Goal: Transaction & Acquisition: Purchase product/service

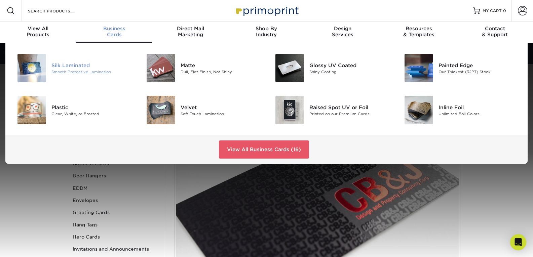
click at [77, 71] on div "Smooth Protective Lamination" at bounding box center [91, 72] width 81 height 6
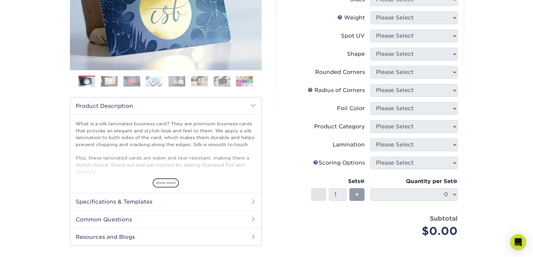
scroll to position [34, 0]
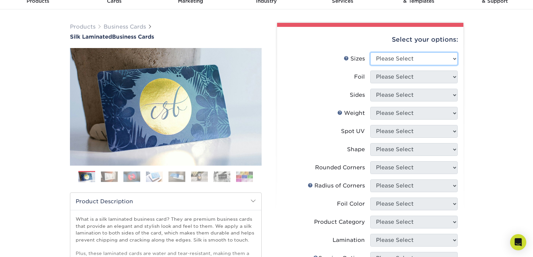
click at [428, 56] on select "Please Select 1.5" x 3.5" - Mini 1.75" x 3.5" - Mini 2" x 2" - Square 2" x 3" -…" at bounding box center [413, 58] width 87 height 13
select select "2.50x2.50"
click at [370, 52] on select "Please Select 1.5" x 3.5" - Mini 1.75" x 3.5" - Mini 2" x 2" - Square 2" x 3" -…" at bounding box center [413, 58] width 87 height 13
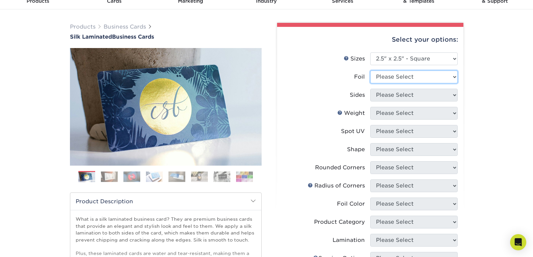
click at [416, 80] on select "Please Select Yes No" at bounding box center [413, 77] width 87 height 13
select select "1"
click at [370, 71] on select "Please Select Yes No" at bounding box center [413, 77] width 87 height 13
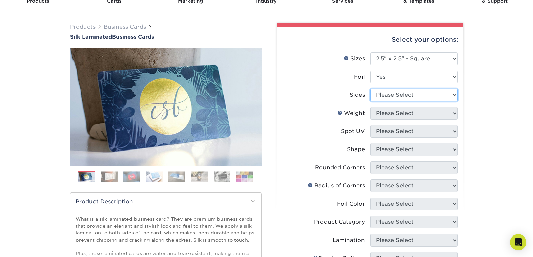
click at [408, 94] on select "Please Select Print Both Sides - Foil Both Sides Print Both Sides - Foil Front …" at bounding box center [413, 95] width 87 height 13
select select "e9e9dfb3-fba1-4d60-972c-fd9ca5904d33"
click at [370, 89] on select "Please Select Print Both Sides - Foil Both Sides Print Both Sides - Foil Front …" at bounding box center [413, 95] width 87 height 13
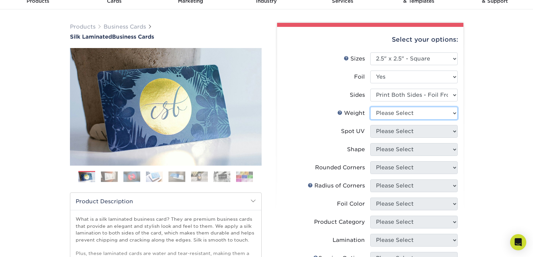
click at [411, 115] on select "Please Select 16PT" at bounding box center [413, 113] width 87 height 13
select select "16PT"
click at [370, 107] on select "Please Select 16PT" at bounding box center [413, 113] width 87 height 13
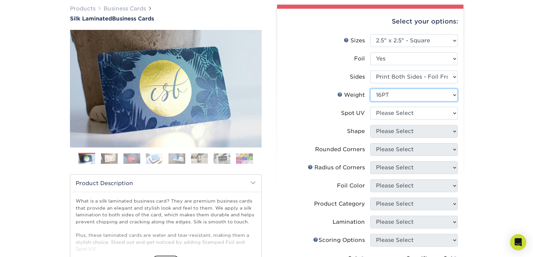
scroll to position [67, 0]
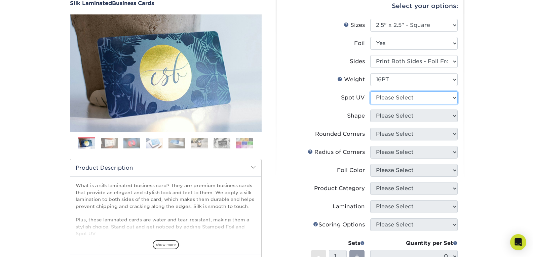
click at [424, 98] on select "Please Select No Spot UV Front and Back (Both Sides) Front Only Back Only" at bounding box center [413, 97] width 87 height 13
select select "3"
click at [370, 91] on select "Please Select No Spot UV Front and Back (Both Sides) Front Only Back Only" at bounding box center [413, 97] width 87 height 13
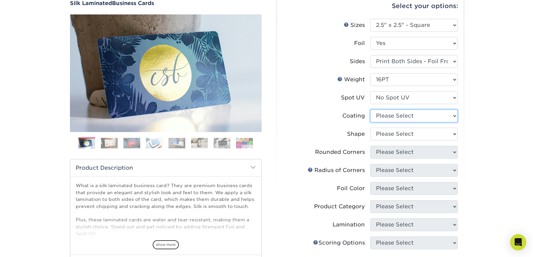
click at [448, 115] on select at bounding box center [413, 116] width 87 height 13
select select "3e7618de-abca-4bda-9f97-8b9129e913d8"
click at [370, 110] on select at bounding box center [413, 116] width 87 height 13
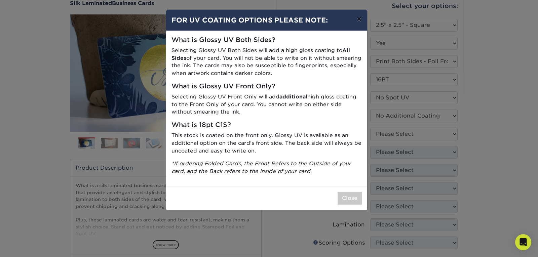
click at [362, 20] on button "×" at bounding box center [358, 19] width 15 height 19
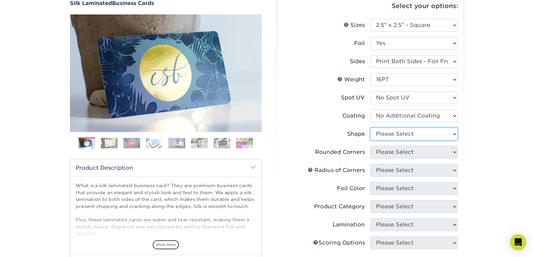
click at [400, 134] on select "Please Select Standard" at bounding box center [413, 134] width 87 height 13
select select "standard"
click at [370, 128] on select "Please Select Standard" at bounding box center [413, 134] width 87 height 13
click at [399, 154] on select "Please Select Yes - Round 2 Corners Yes - Round 4 Corners No" at bounding box center [413, 152] width 87 height 13
select select "0"
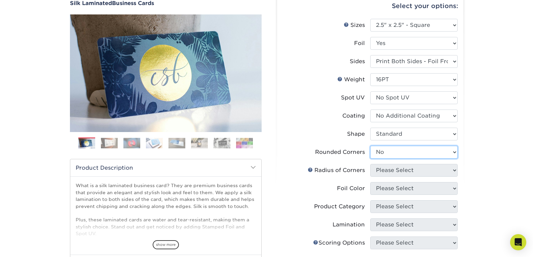
click at [370, 146] on select "Please Select Yes - Round 2 Corners Yes - Round 4 Corners No" at bounding box center [413, 152] width 87 height 13
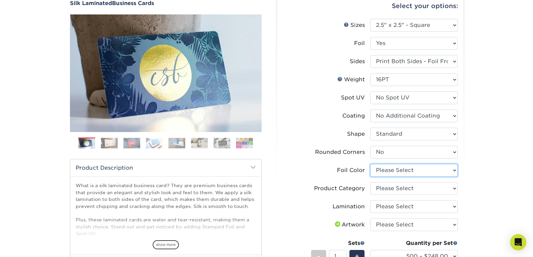
click at [437, 171] on select "Please Select Silver Foil Black Foil Blue Foil Copper Foil Gold Foil Red Foil" at bounding box center [413, 170] width 87 height 13
select select "19c808c5-3f38-4156-b693-40e0d033f953"
click at [370, 164] on select "Please Select Silver Foil Black Foil Blue Foil Copper Foil Gold Foil Red Foil" at bounding box center [413, 170] width 87 height 13
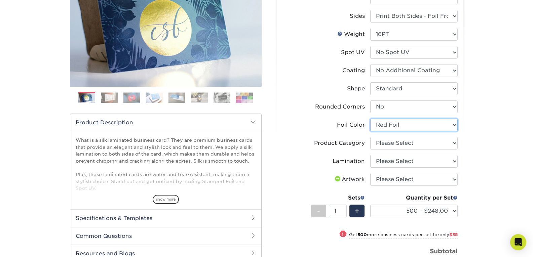
scroll to position [134, 0]
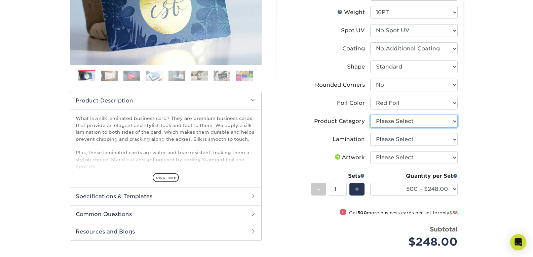
click at [450, 116] on select "Please Select Business Cards" at bounding box center [413, 121] width 87 height 13
select select "3b5148f1-0588-4f88-a218-97bcfdce65c1"
click at [370, 115] on select "Please Select Business Cards" at bounding box center [413, 121] width 87 height 13
click at [435, 138] on select "Please Select Silk" at bounding box center [413, 139] width 87 height 13
select select "ccacb42f-45f7-42d3-bbd3-7c8421cf37f0"
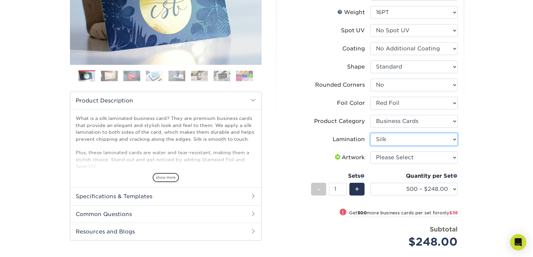
click at [370, 133] on select "Please Select Silk" at bounding box center [413, 139] width 87 height 13
click at [430, 160] on select "Please Select I will upload files I need a design - $100" at bounding box center [413, 157] width 87 height 13
click at [495, 151] on div "Products Business Cards Silk Laminated Business Cards Previous Next" at bounding box center [266, 129] width 533 height 441
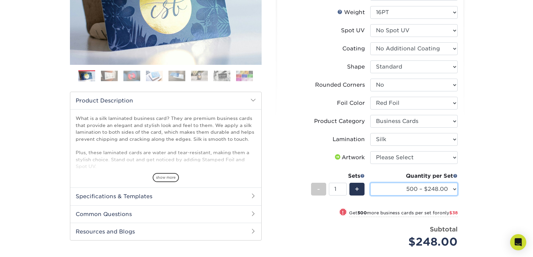
click at [454, 191] on select "500 – $248.00 1000 – $286.00 2500 – $680.00 5000 – $1298.00" at bounding box center [413, 189] width 87 height 13
click at [482, 168] on div "Products Business Cards Silk Laminated Business Cards Previous Next" at bounding box center [266, 129] width 533 height 441
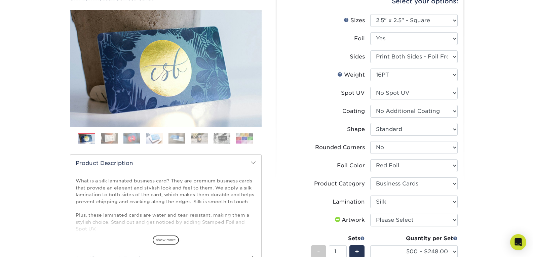
scroll to position [0, 0]
